Goal: Transaction & Acquisition: Book appointment/travel/reservation

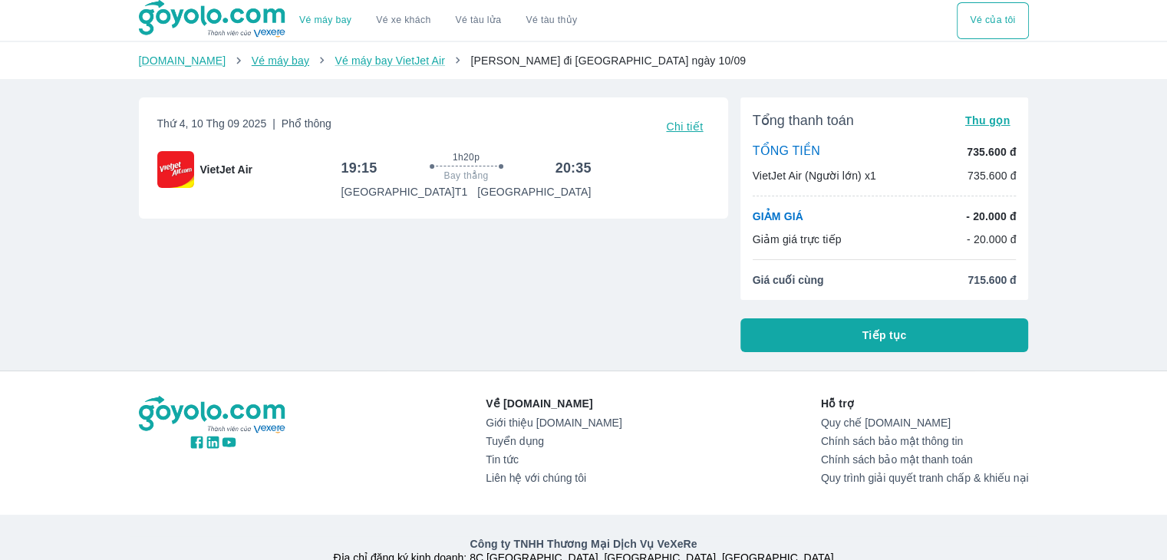
click at [271, 65] on link "Vé máy bay" at bounding box center [281, 60] width 58 height 12
click at [936, 318] on button "Tiếp tục" at bounding box center [884, 335] width 289 height 34
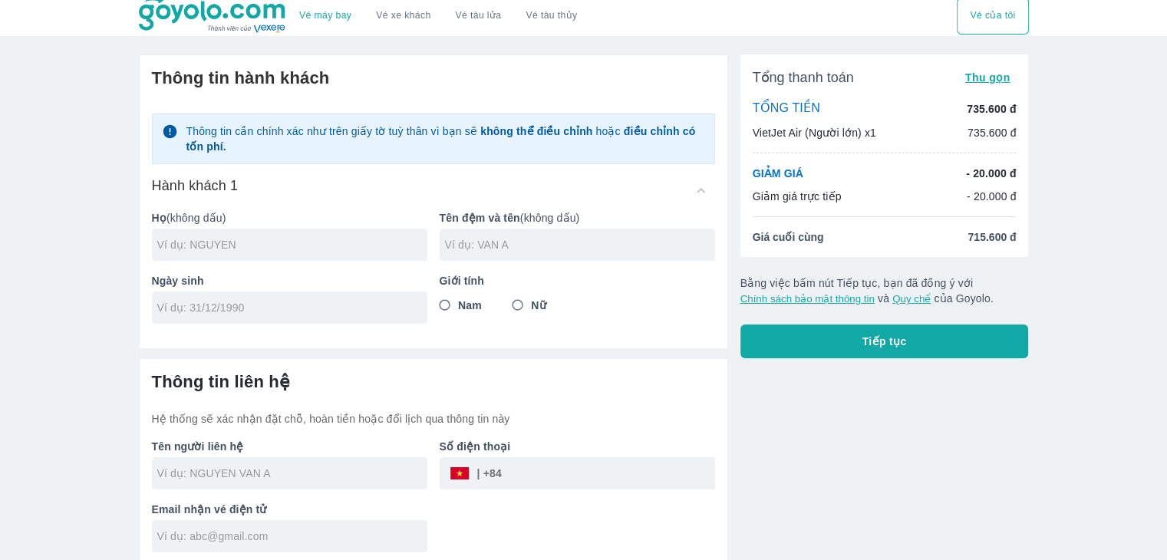
scroll to position [9, 0]
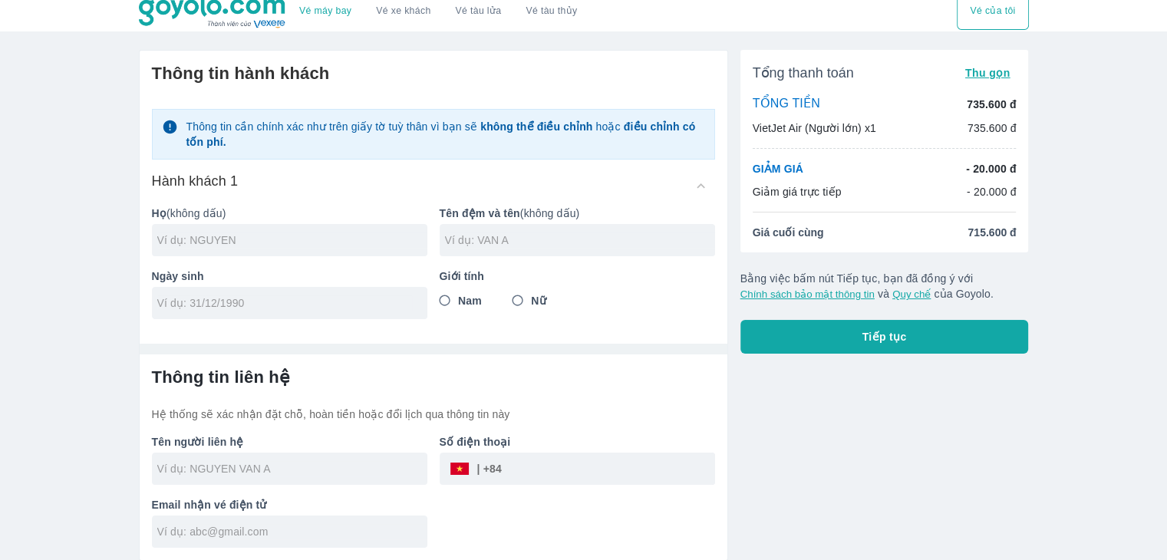
click at [868, 345] on button "Tiếp tục" at bounding box center [884, 337] width 289 height 34
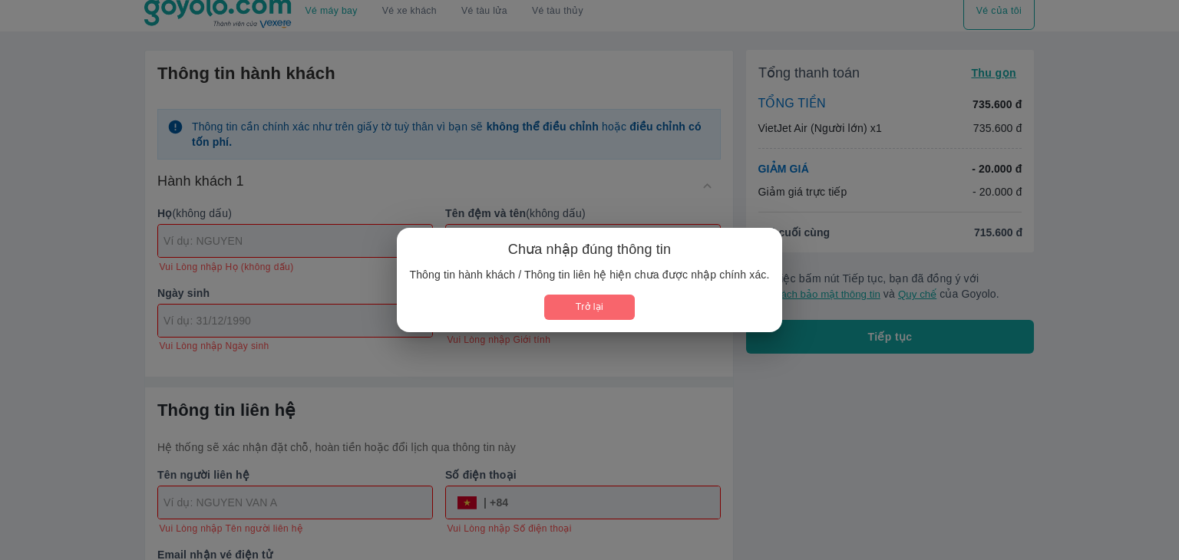
click at [589, 298] on button "Trở lại" at bounding box center [589, 307] width 90 height 25
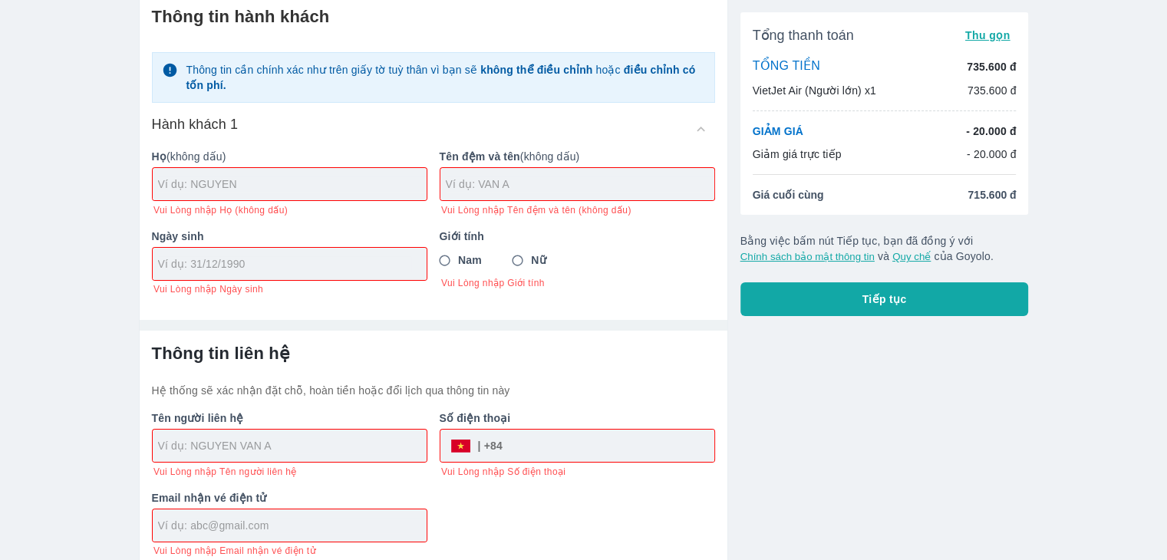
scroll to position [74, 0]
